Goal: Information Seeking & Learning: Learn about a topic

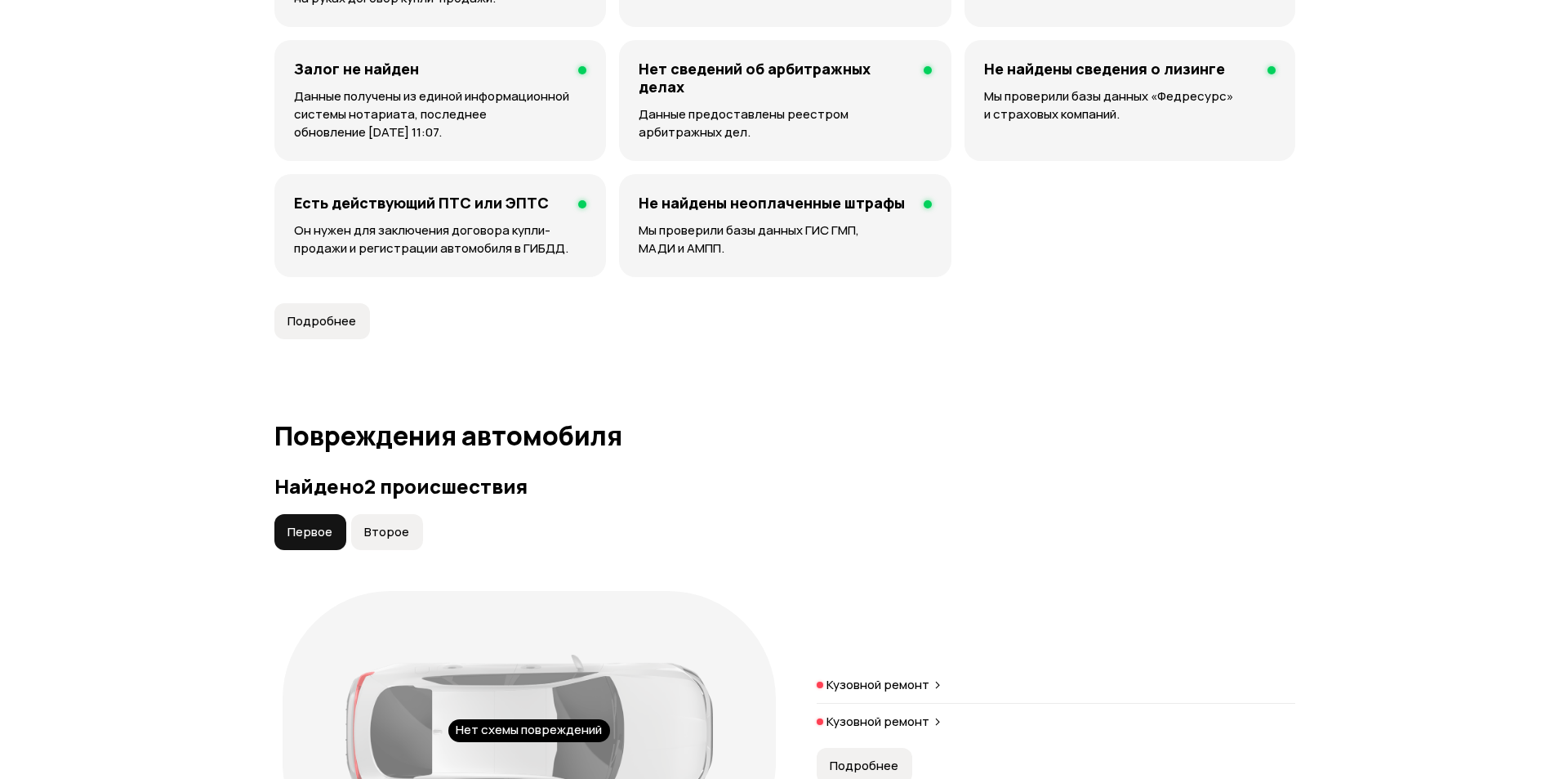
scroll to position [1144, 0]
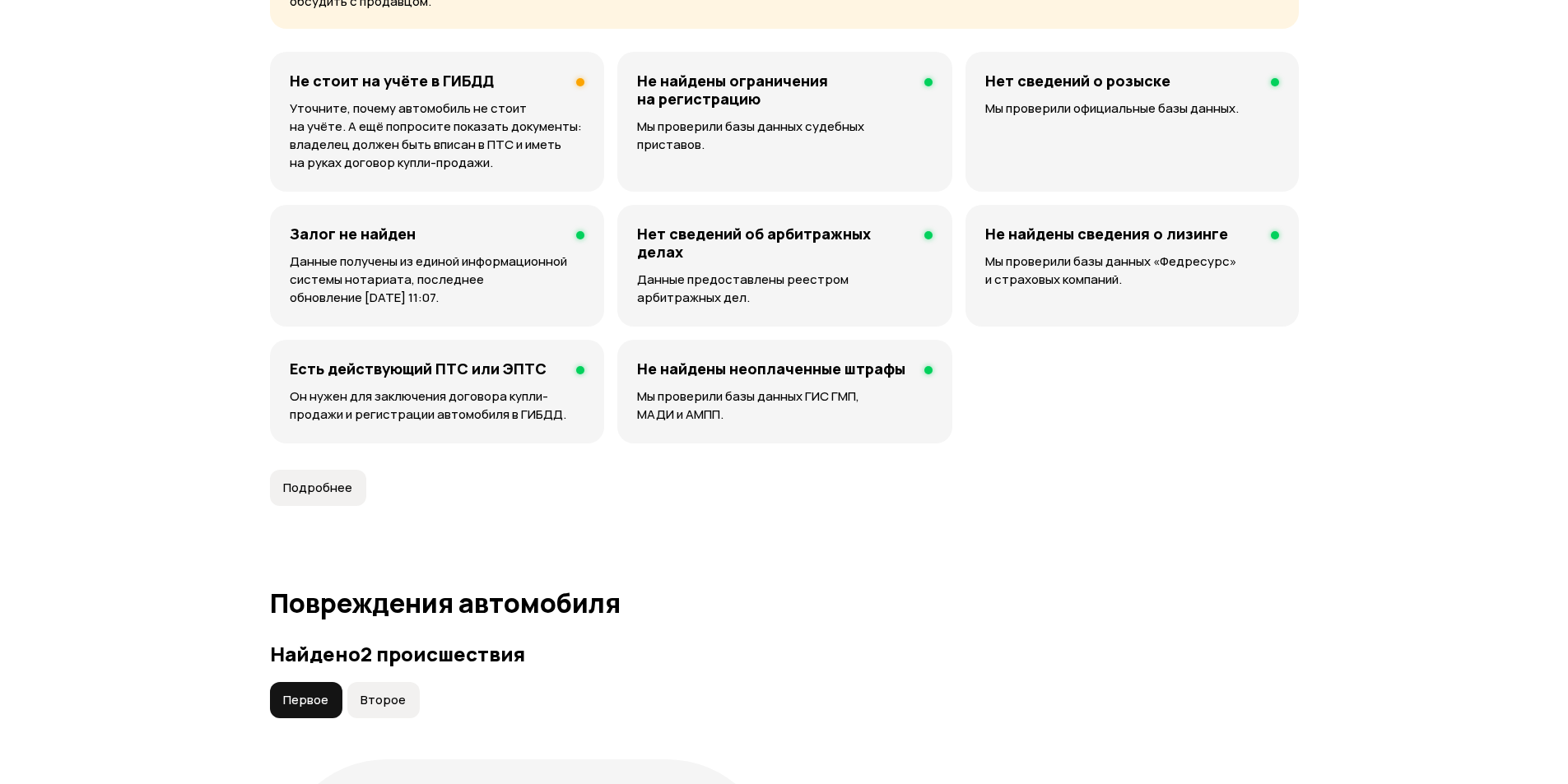
click at [779, 366] on h4 "Не найдены неоплаченные штрафы" at bounding box center [771, 369] width 268 height 19
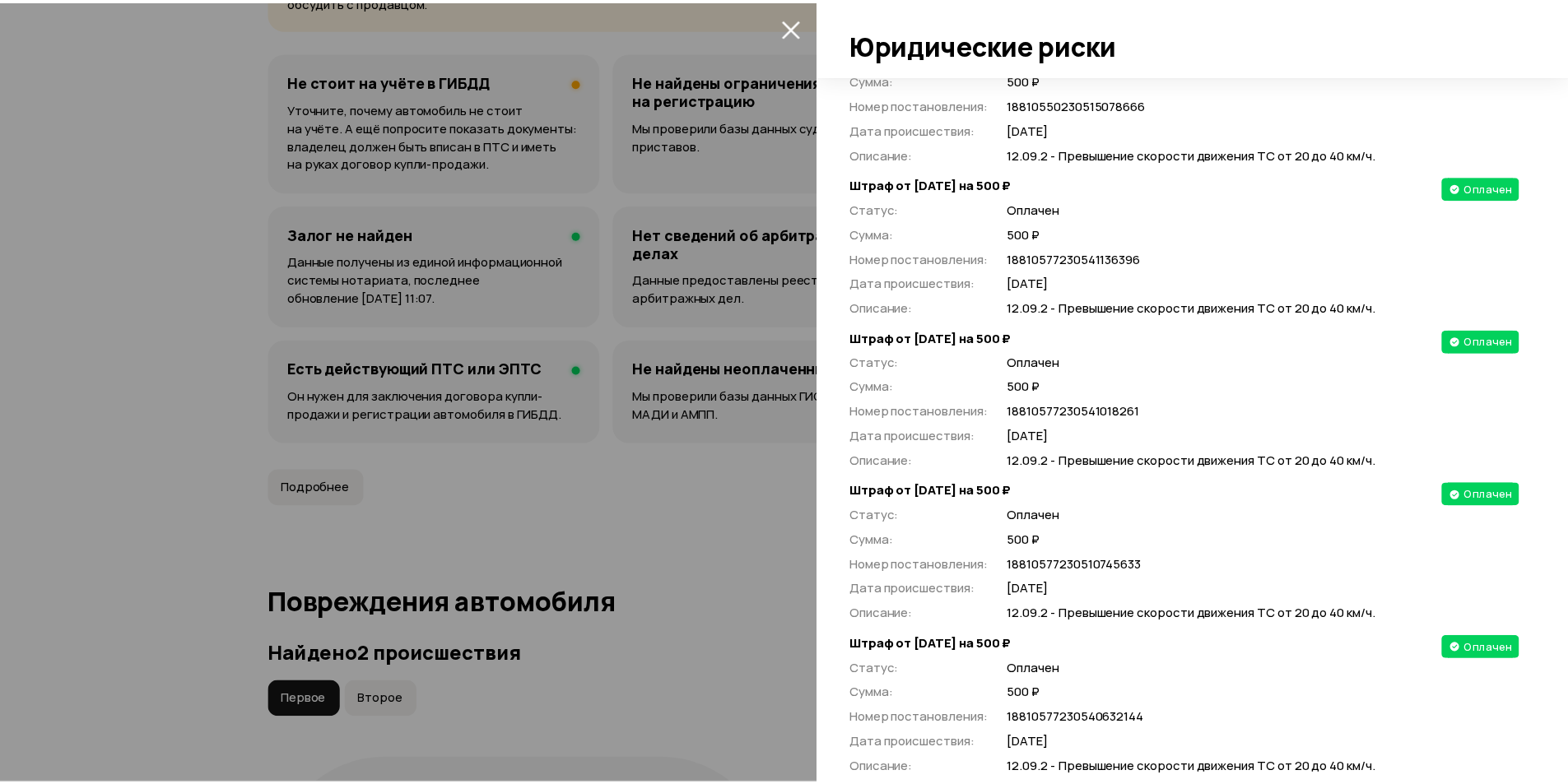
scroll to position [18395, 0]
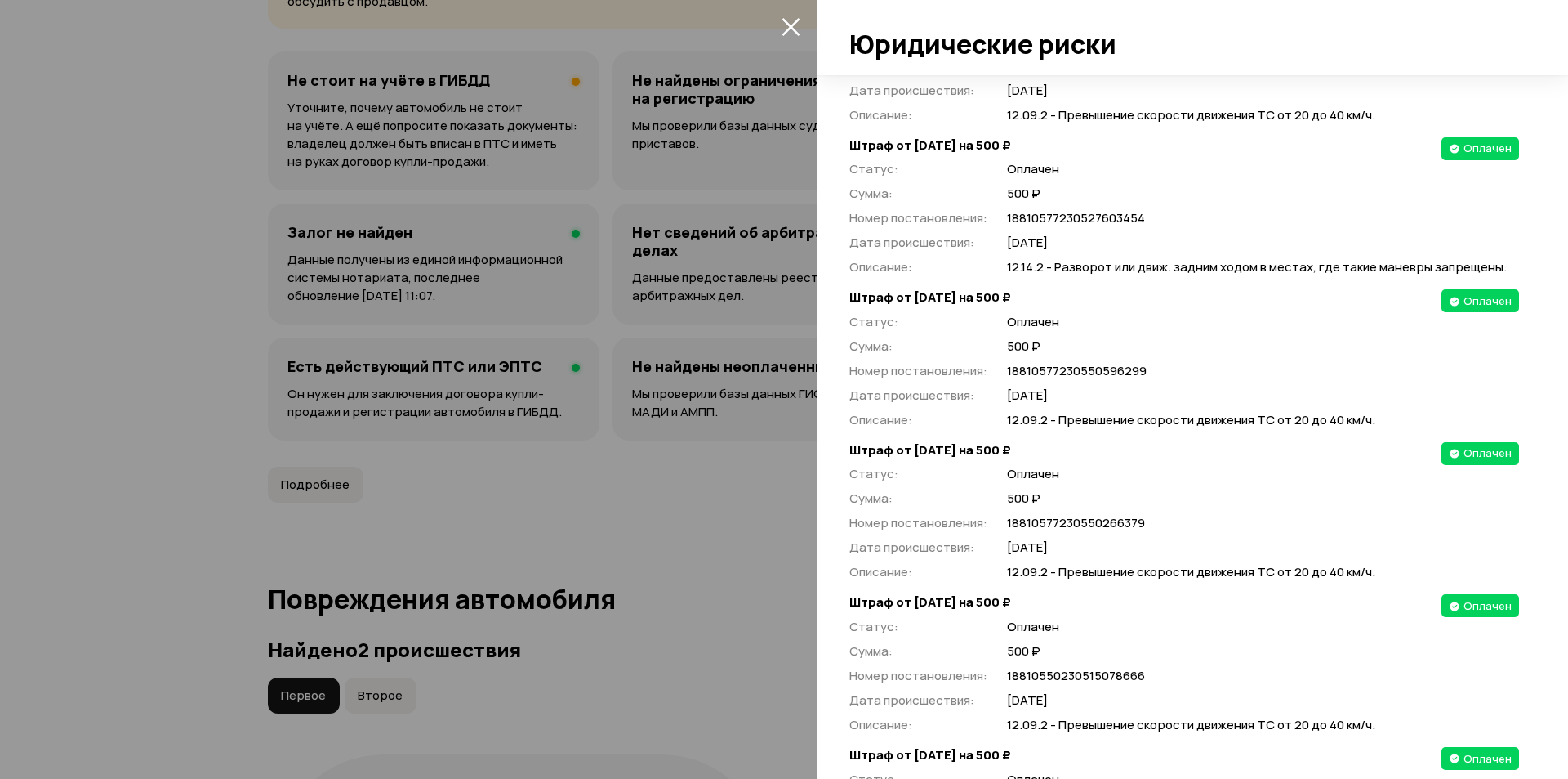
click at [782, 30] on icon "закрыть" at bounding box center [790, 26] width 18 height 18
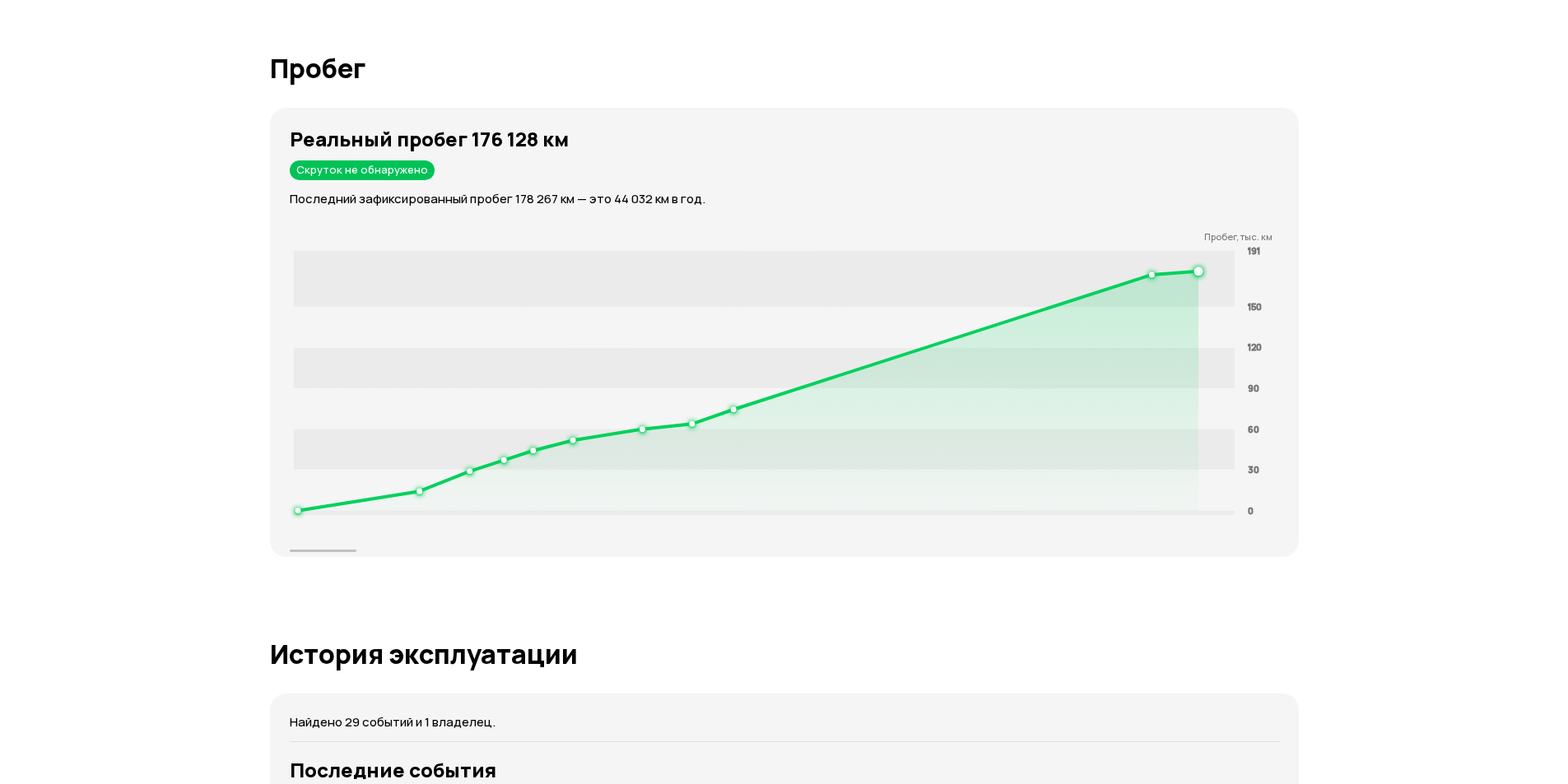
scroll to position [2549, 0]
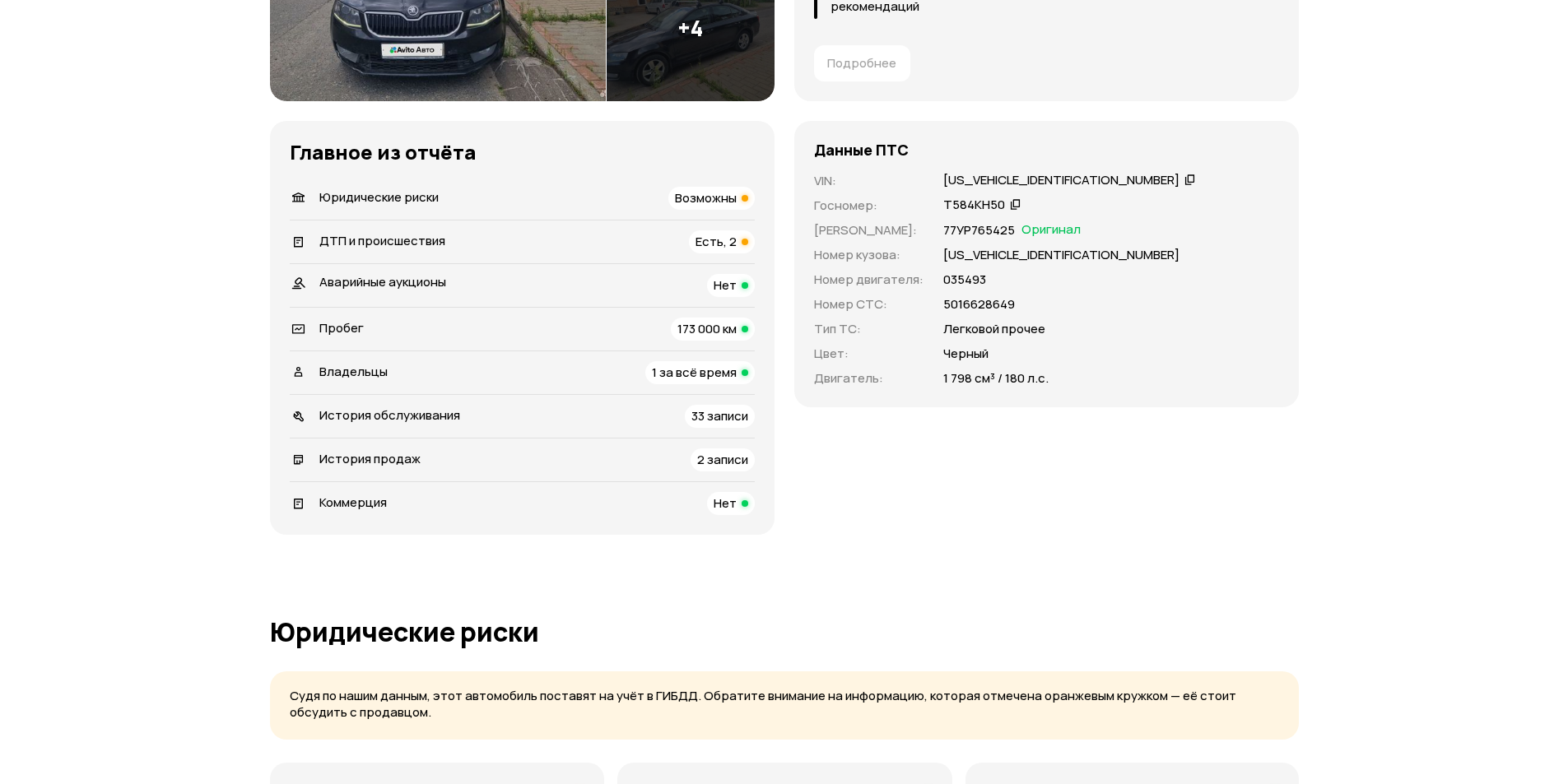
click at [715, 240] on span "Есть, 2" at bounding box center [716, 241] width 41 height 18
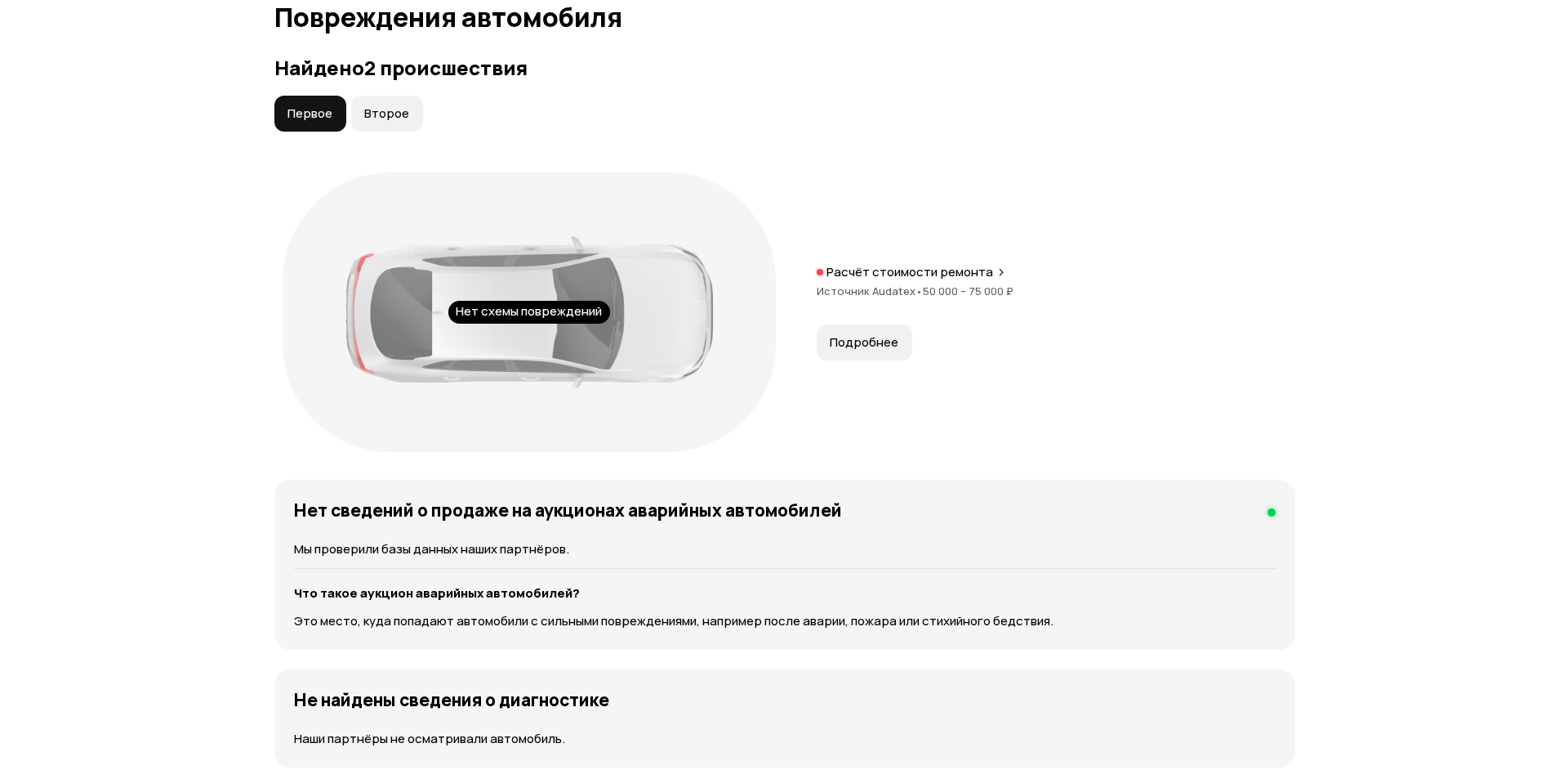
scroll to position [1699, 0]
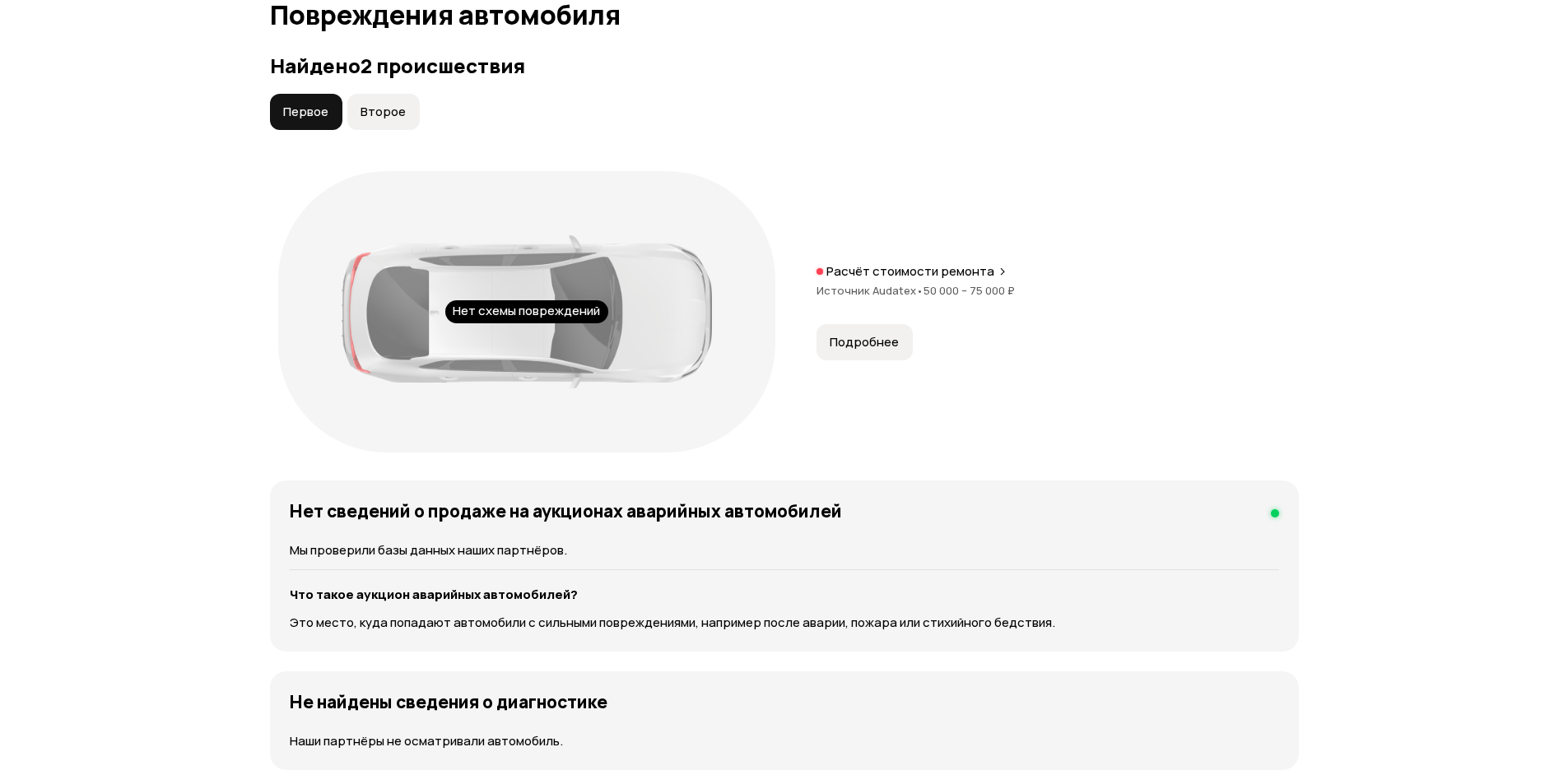
click at [381, 109] on span "Второе" at bounding box center [383, 111] width 45 height 17
click at [537, 307] on div "Нет схемы повреждений" at bounding box center [526, 312] width 163 height 23
click at [855, 334] on span "Подробнее" at bounding box center [864, 342] width 69 height 17
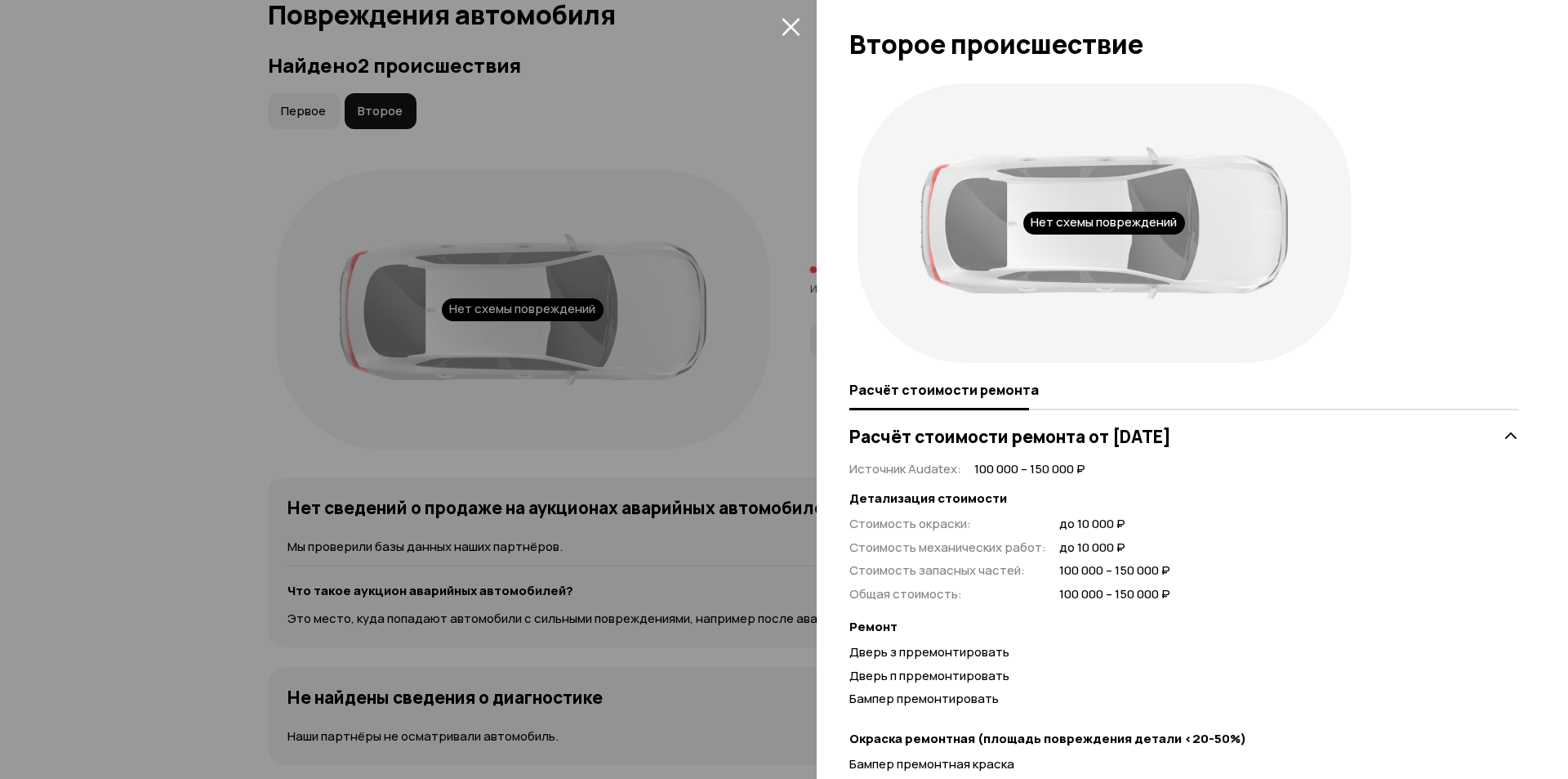
drag, startPoint x: 1166, startPoint y: 182, endPoint x: 1159, endPoint y: 201, distance: 20.2
click at [1167, 182] on div at bounding box center [1104, 222] width 368 height 152
click at [1134, 245] on div "Нет схемы повреждений" at bounding box center [1104, 223] width 493 height 280
click at [1120, 276] on div at bounding box center [1104, 222] width 368 height 152
drag, startPoint x: 1120, startPoint y: 276, endPoint x: 1165, endPoint y: 237, distance: 59.5
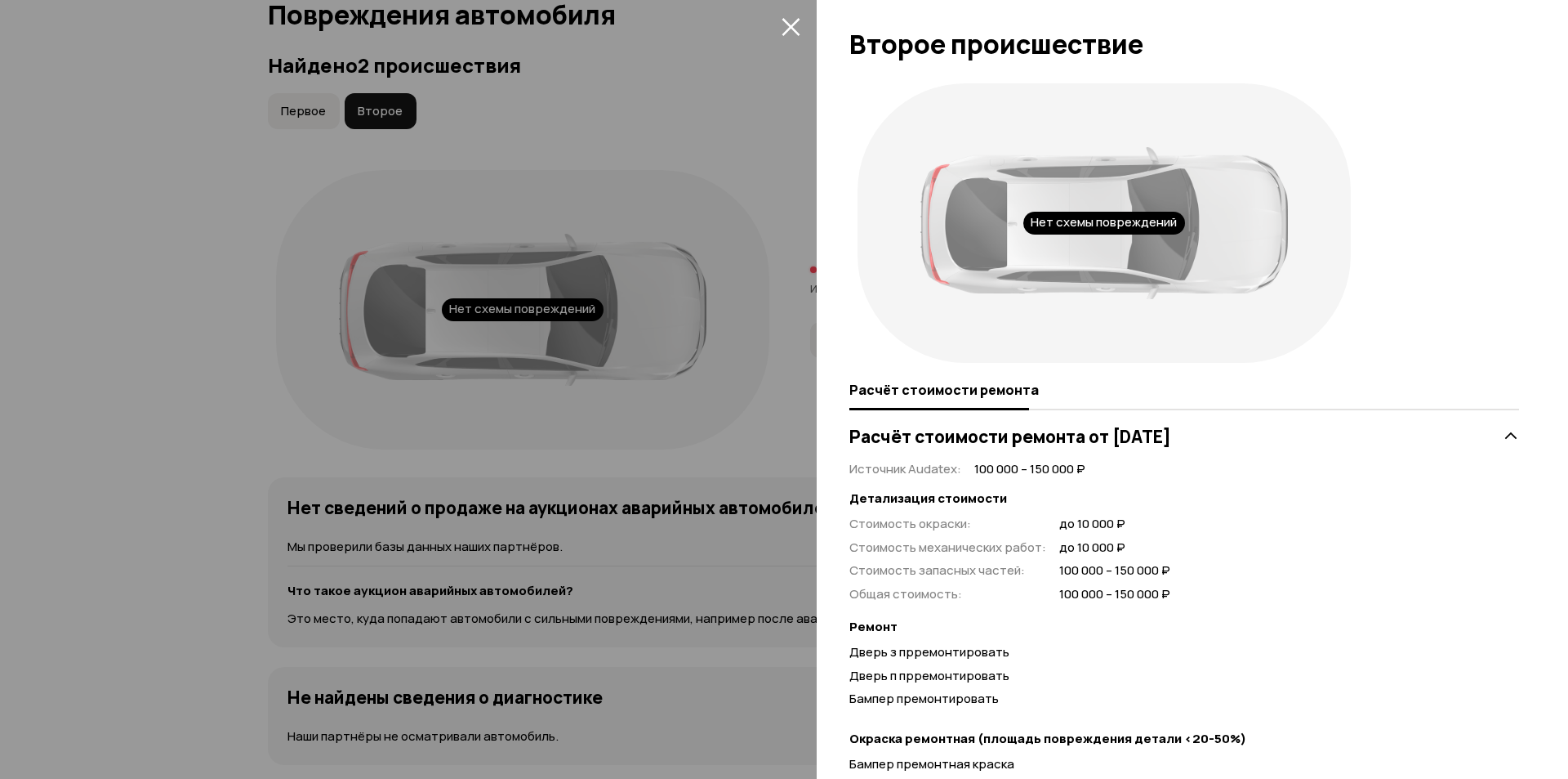
click at [1125, 267] on div at bounding box center [1104, 222] width 368 height 152
drag, startPoint x: 1169, startPoint y: 236, endPoint x: 1235, endPoint y: 225, distance: 66.9
click at [1174, 236] on div at bounding box center [1104, 222] width 368 height 152
click at [1235, 225] on div at bounding box center [1104, 222] width 368 height 152
click at [1230, 228] on div at bounding box center [1104, 222] width 368 height 152
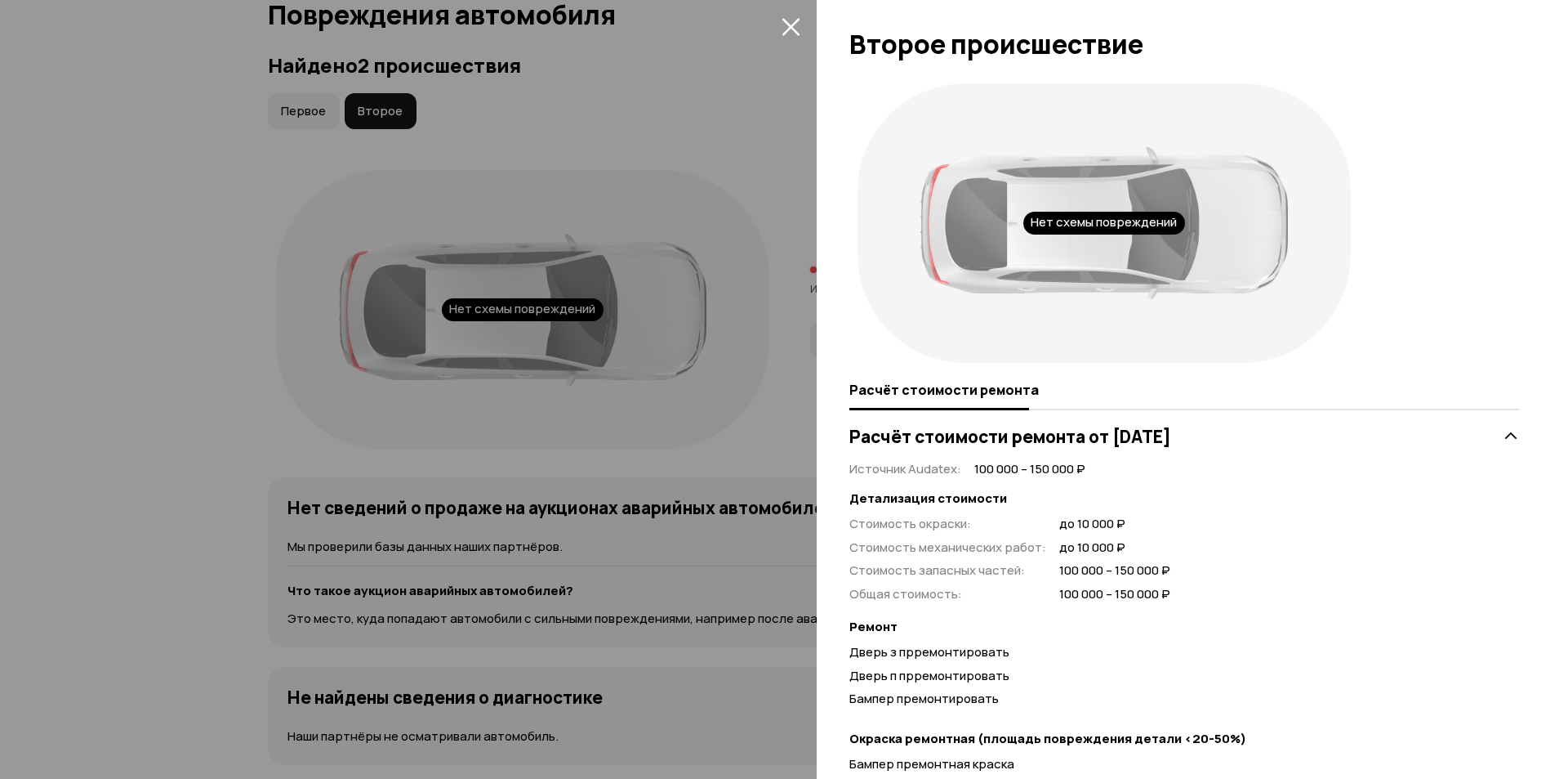
drag, startPoint x: 1154, startPoint y: 214, endPoint x: 1127, endPoint y: 211, distance: 27.2
click at [1144, 214] on div "Нет схемы повреждений" at bounding box center [1104, 223] width 162 height 23
click at [795, 26] on icon "закрыть" at bounding box center [790, 26] width 18 height 18
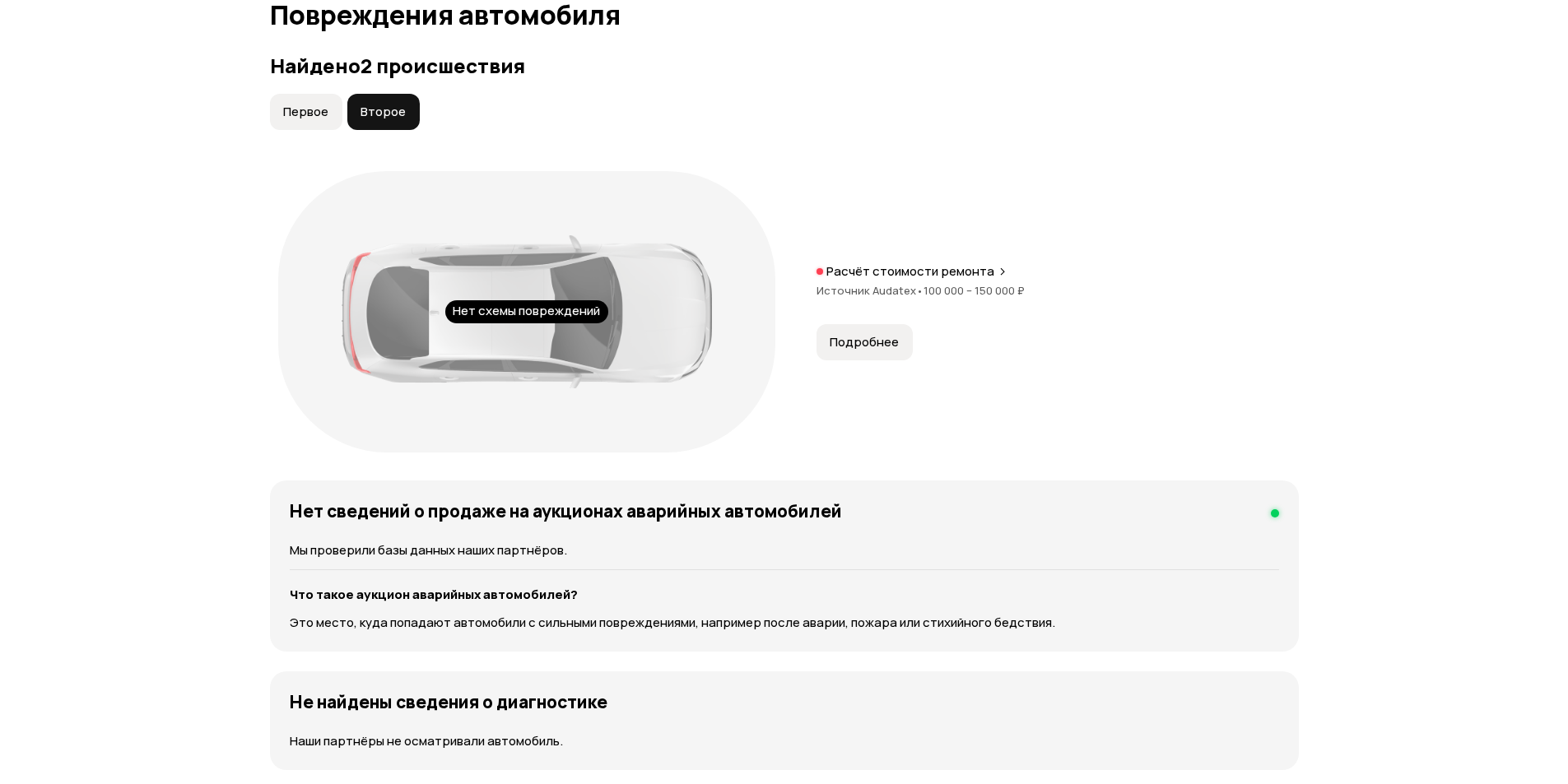
click at [315, 104] on button "Первое" at bounding box center [306, 111] width 72 height 36
click at [854, 341] on span "Подробнее" at bounding box center [864, 342] width 69 height 17
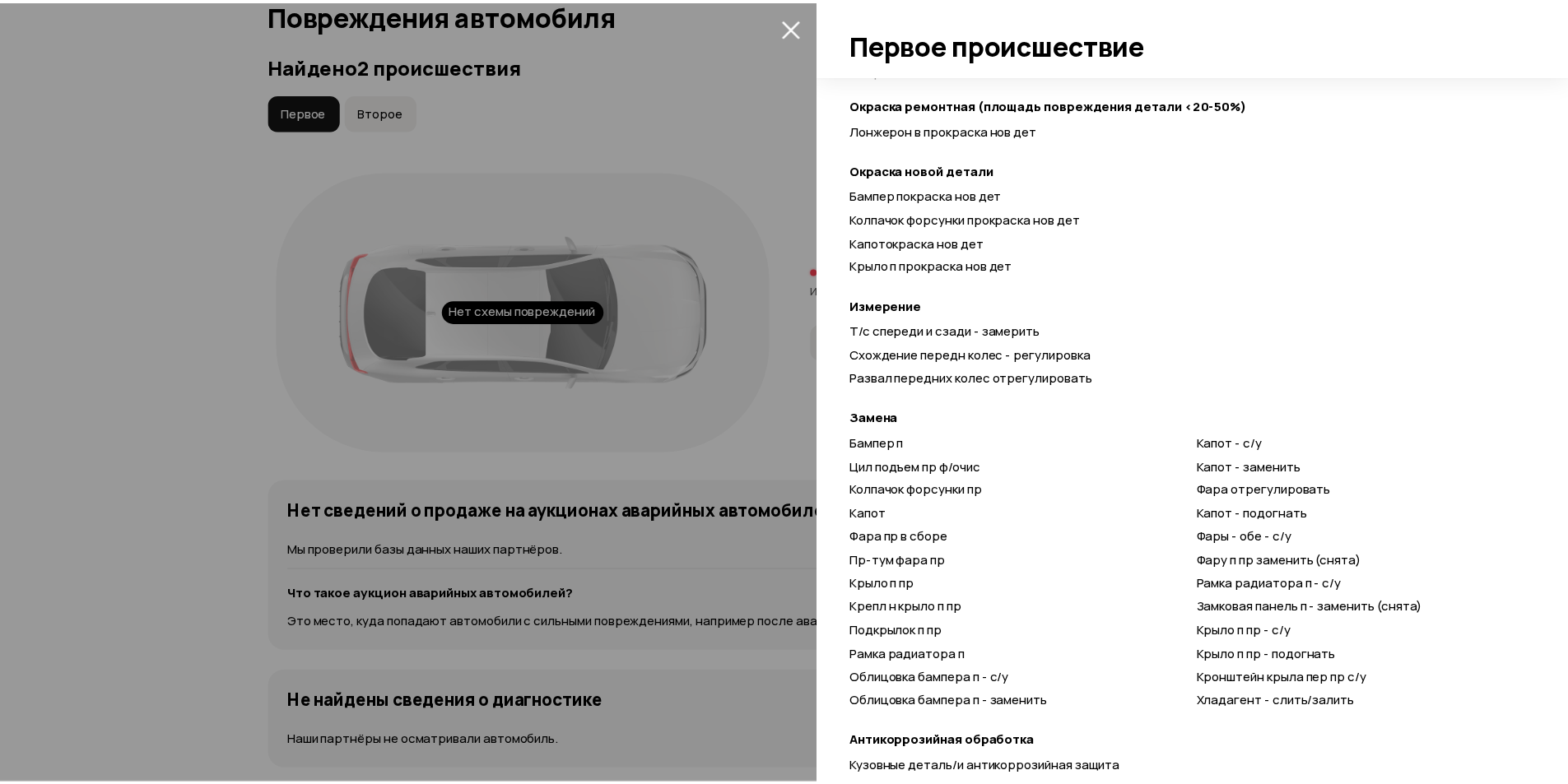
scroll to position [0, 0]
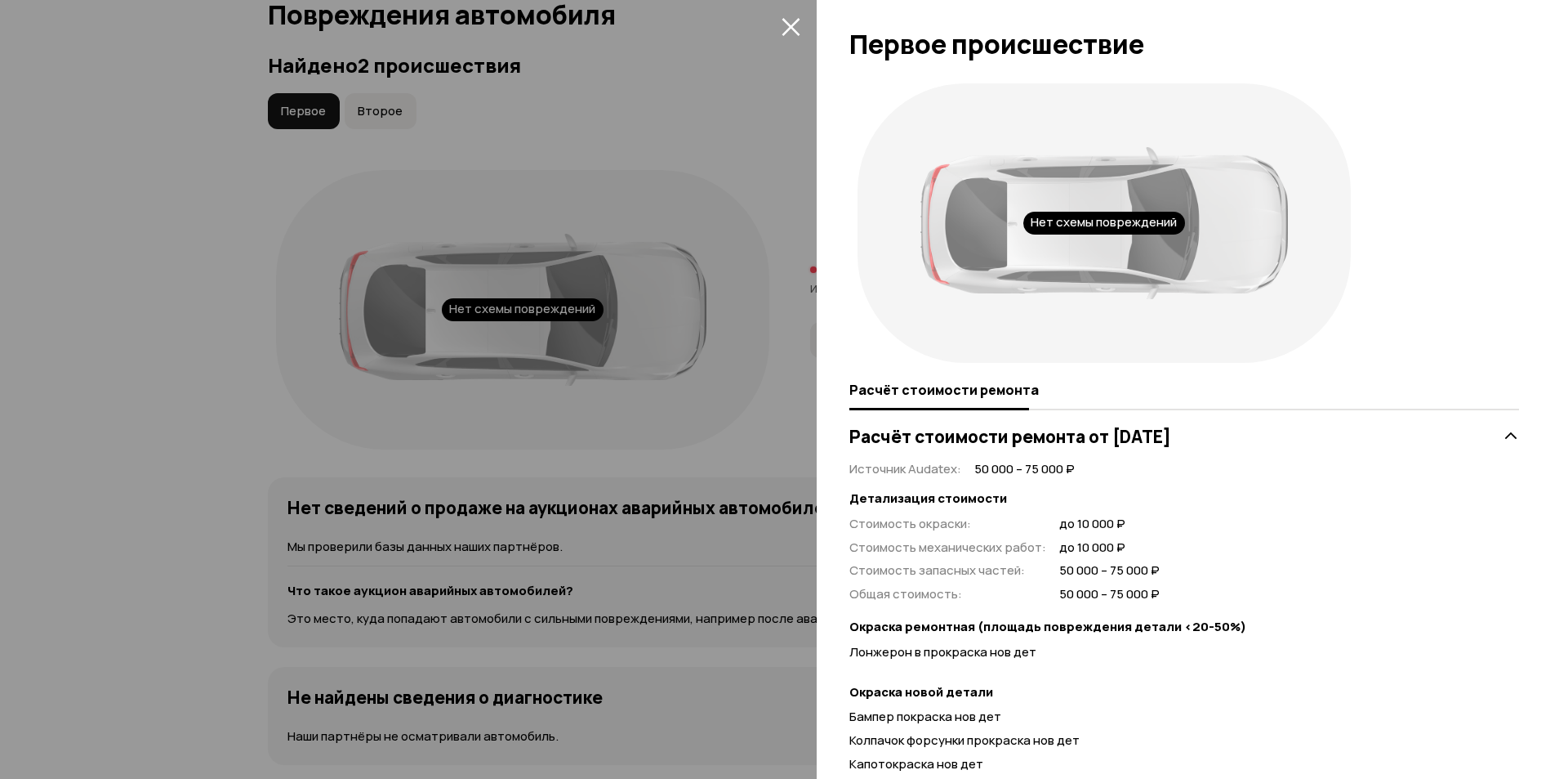
click at [790, 28] on icon "закрыть" at bounding box center [790, 27] width 18 height 18
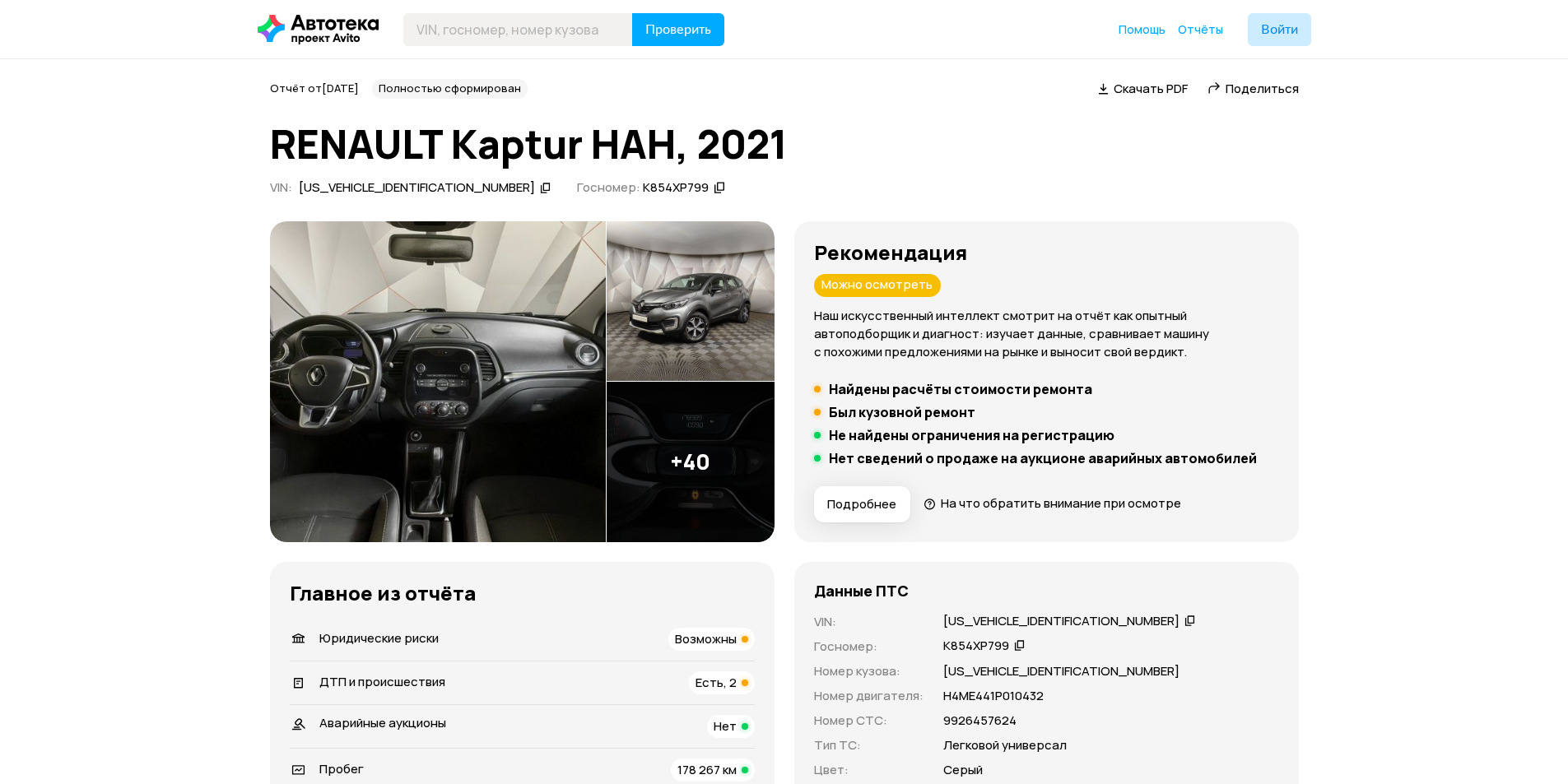
click at [371, 184] on div "[US_VEHICLE_IDENTIFICATION_NUMBER]" at bounding box center [416, 188] width 236 height 18
copy div "[US_VEHICLE_IDENTIFICATION_NUMBER]"
click at [506, 29] on input "text" at bounding box center [517, 29] width 230 height 33
paste input "[US_VEHICLE_IDENTIFICATION_NUMBER]"
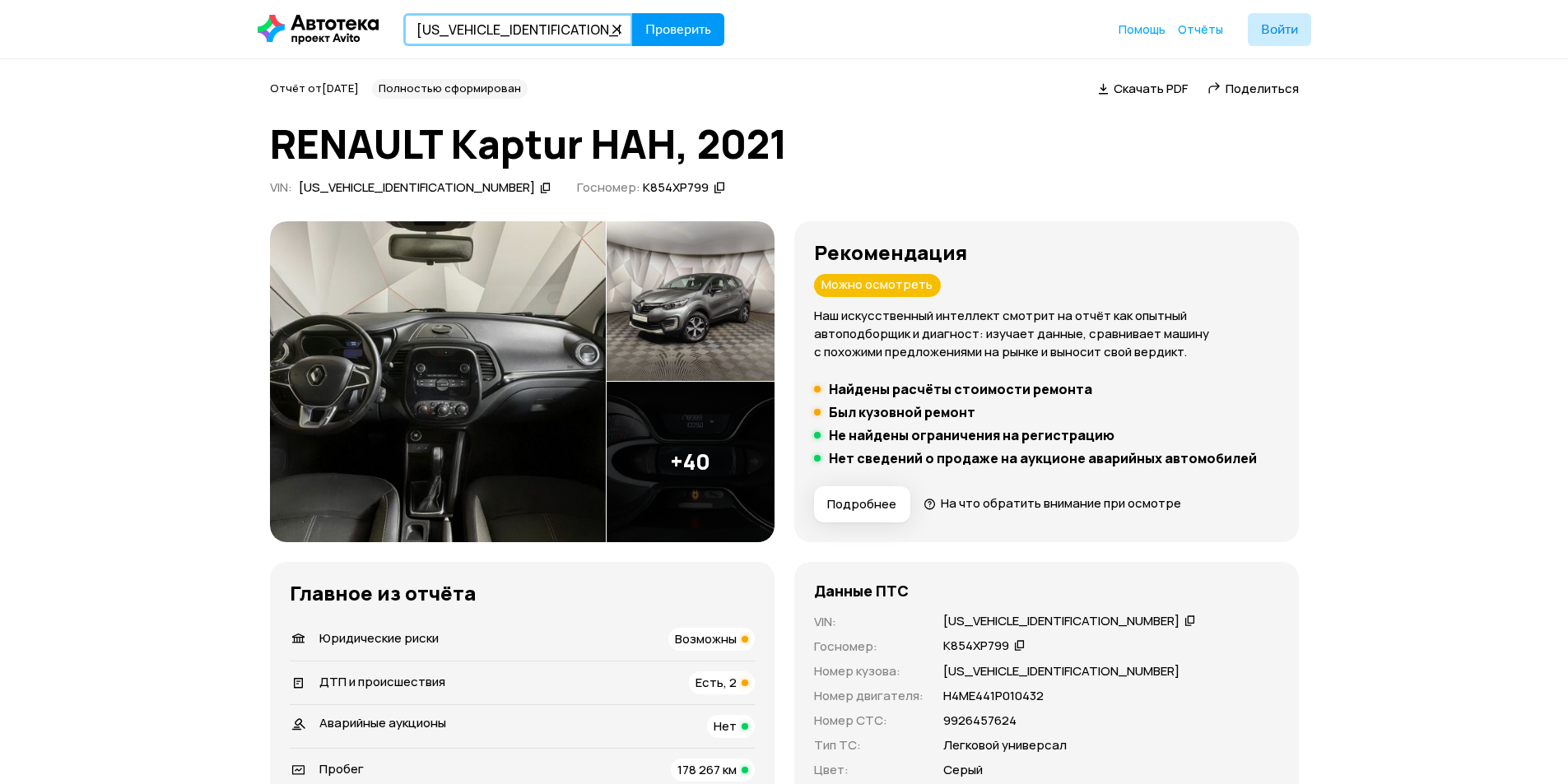
type input "[US_VEHICLE_IDENTIFICATION_NUMBER]"
click at [691, 23] on span "Проверить" at bounding box center [678, 29] width 66 height 13
